Goal: Feedback & Contribution: Submit feedback/report problem

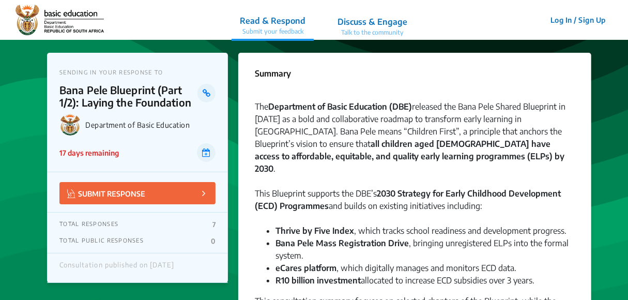
click at [362, 20] on p "Discuss & Engage" at bounding box center [373, 22] width 70 height 12
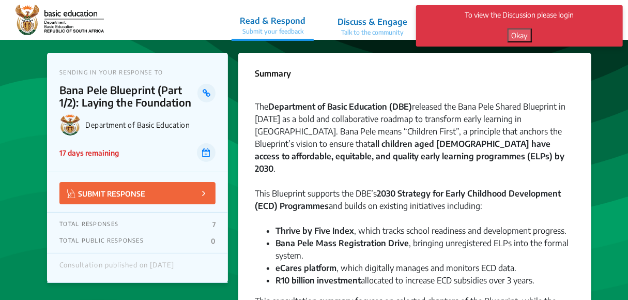
click at [265, 18] on p "Read & Respond" at bounding box center [273, 20] width 66 height 12
click at [359, 118] on div "The Department of Basic Education (DBE) released the Bana Pele Shared Blueprint…" at bounding box center [415, 143] width 320 height 87
click at [524, 35] on button "Okay" at bounding box center [520, 35] width 24 height 14
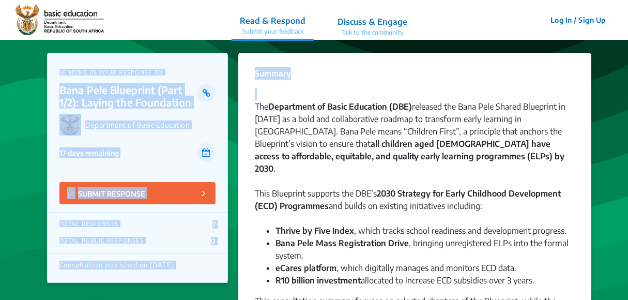
drag, startPoint x: 627, startPoint y: 20, endPoint x: 608, endPoint y: 98, distance: 79.9
click at [366, 95] on div at bounding box center [415, 94] width 320 height 12
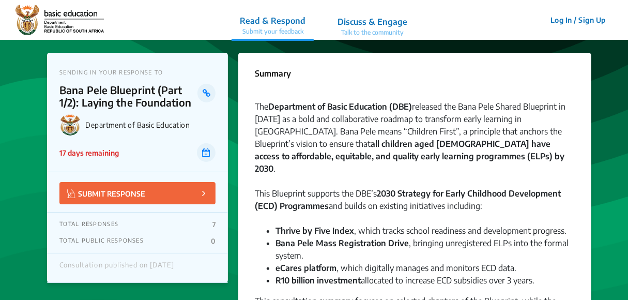
click at [207, 191] on button "SUBMIT RESPONSE" at bounding box center [137, 193] width 156 height 22
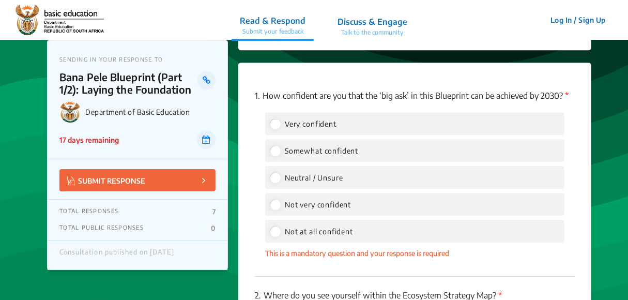
scroll to position [1606, 0]
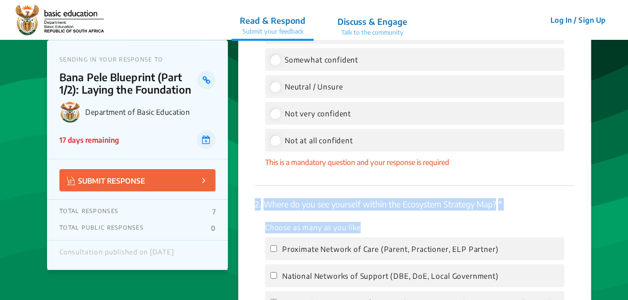
drag, startPoint x: 625, startPoint y: 163, endPoint x: 622, endPoint y: 205, distance: 42.0
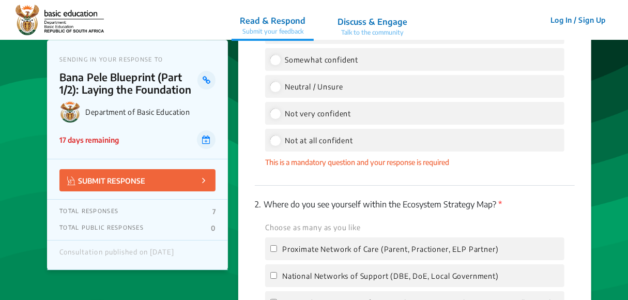
drag, startPoint x: 622, startPoint y: 205, endPoint x: 609, endPoint y: 73, distance: 132.9
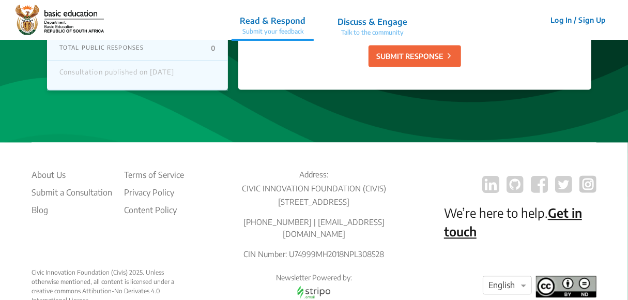
scroll to position [2868, 0]
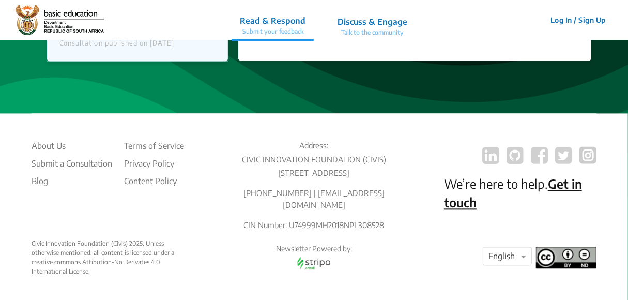
drag, startPoint x: 627, startPoint y: 291, endPoint x: 625, endPoint y: 272, distance: 19.2
click at [625, 272] on div "About Us Submit a Consultation Blog Terms of Service Privacy Policy Content Pol…" at bounding box center [314, 207] width 628 height 189
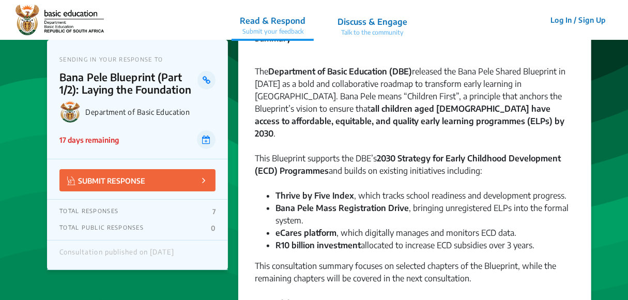
scroll to position [0, 0]
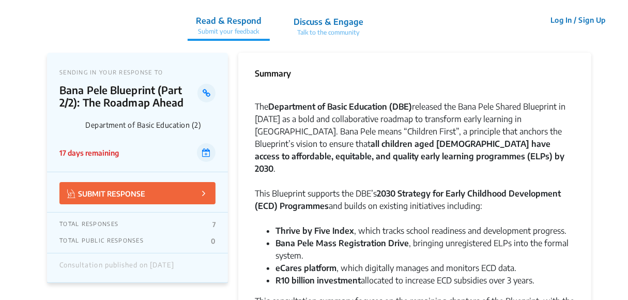
drag, startPoint x: 610, startPoint y: 197, endPoint x: 611, endPoint y: 180, distance: 17.1
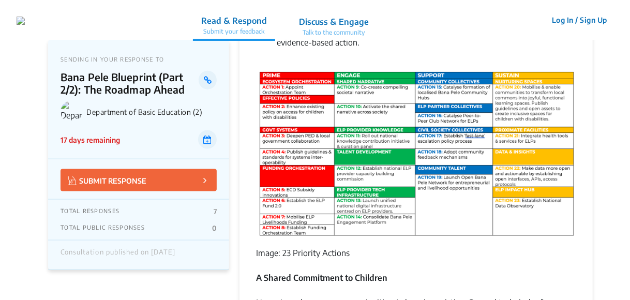
scroll to position [611, 0]
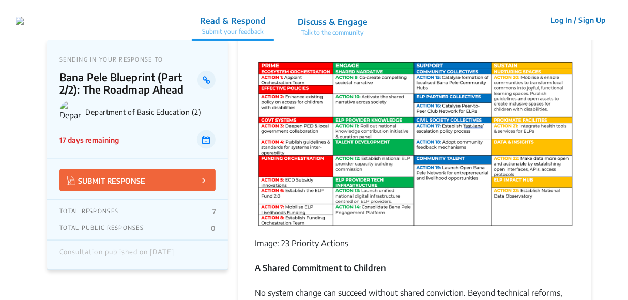
drag, startPoint x: 627, startPoint y: 74, endPoint x: 621, endPoint y: 129, distance: 54.6
click at [449, 219] on div "Image: 23 Priority Actions A Shared Commitment to Children" at bounding box center [415, 166] width 320 height 239
click at [354, 20] on p "Discuss & Engage" at bounding box center [333, 22] width 70 height 12
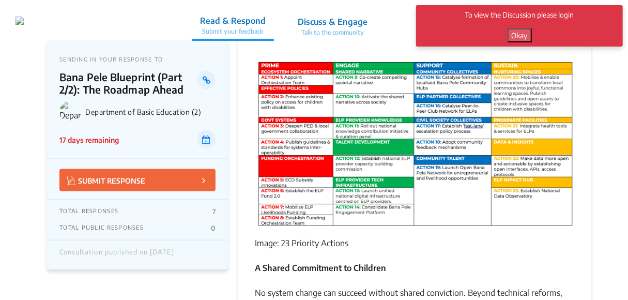
click at [379, 239] on div "Image: 23 Priority Actions A Shared Commitment to Children" at bounding box center [415, 166] width 320 height 239
click at [406, 242] on div "Image: 23 Priority Actions A Shared Commitment to Children" at bounding box center [415, 166] width 320 height 239
click at [342, 20] on p "Discuss & Engage" at bounding box center [333, 22] width 70 height 12
click at [526, 35] on button "Okay" at bounding box center [520, 35] width 24 height 14
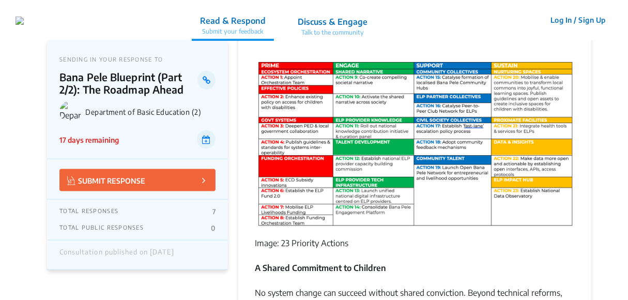
drag, startPoint x: 627, startPoint y: 81, endPoint x: 626, endPoint y: 68, distance: 13.4
click at [362, 29] on p "Talk to the community" at bounding box center [333, 32] width 70 height 9
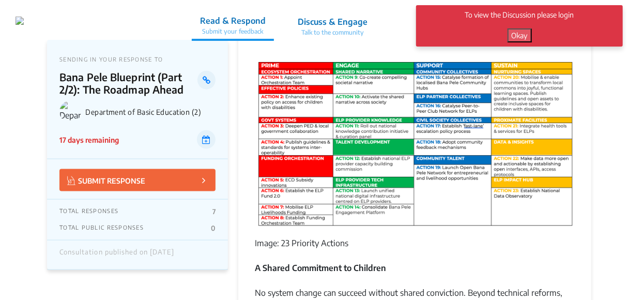
click at [518, 33] on button "Okay" at bounding box center [520, 35] width 24 height 14
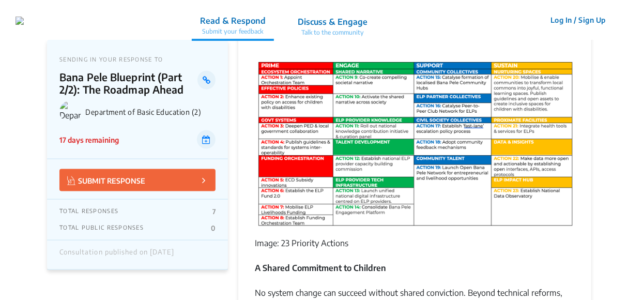
drag, startPoint x: 625, startPoint y: 83, endPoint x: 617, endPoint y: 118, distance: 36.1
drag, startPoint x: 627, startPoint y: 74, endPoint x: 610, endPoint y: 140, distance: 68.5
click at [584, 18] on button "Log In / Sign Up" at bounding box center [578, 20] width 69 height 16
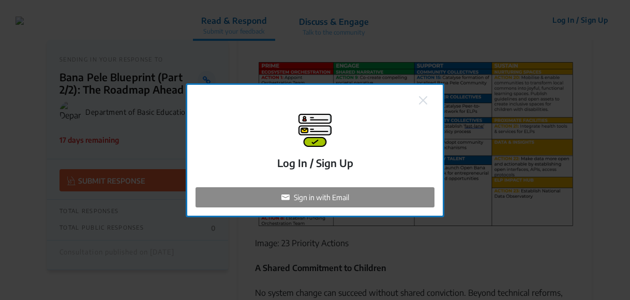
click at [320, 200] on p "Sign in with Email" at bounding box center [321, 197] width 55 height 11
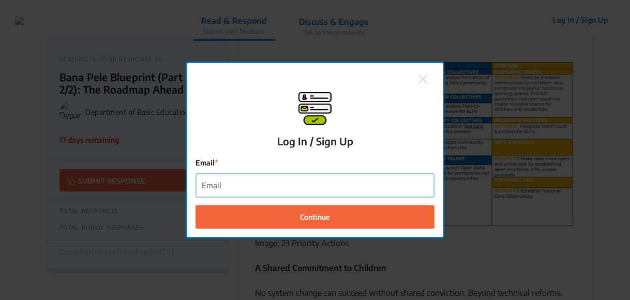
click at [282, 190] on input "Email" at bounding box center [315, 185] width 238 height 23
type input "[EMAIL_ADDRESS][DOMAIN_NAME]"
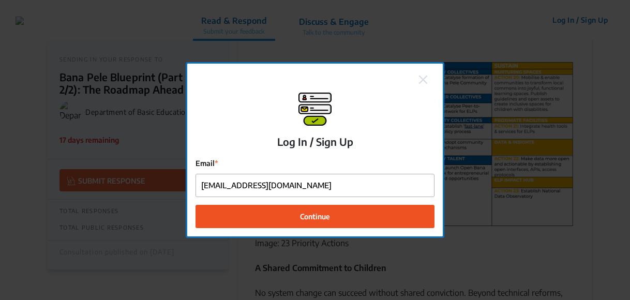
click at [305, 214] on span "Continue" at bounding box center [315, 216] width 30 height 11
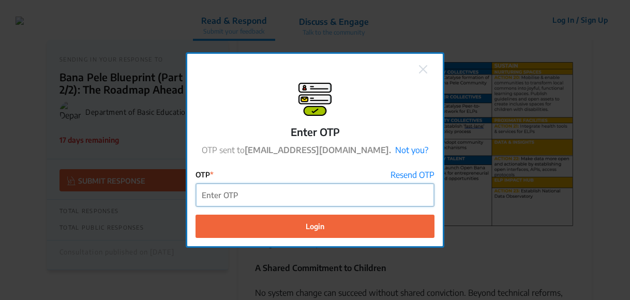
click at [321, 197] on input "OTP" at bounding box center [315, 194] width 238 height 23
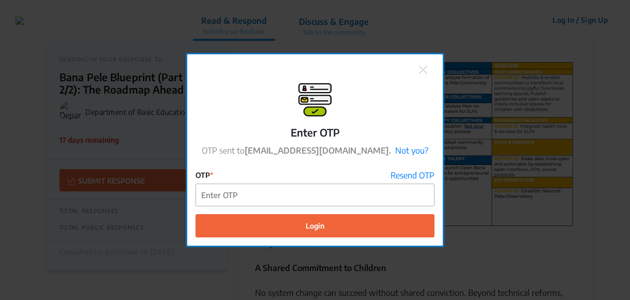
click at [479, 211] on div "Enter OTP OTP sent to [EMAIL_ADDRESS][DOMAIN_NAME]. Not you? OTP Resend OTP Log…" at bounding box center [315, 150] width 630 height 300
click at [134, 141] on div "Enter OTP OTP sent to [EMAIL_ADDRESS][DOMAIN_NAME]. Not you? OTP Resend OTP Log…" at bounding box center [315, 150] width 630 height 300
